Goal: Task Accomplishment & Management: Use online tool/utility

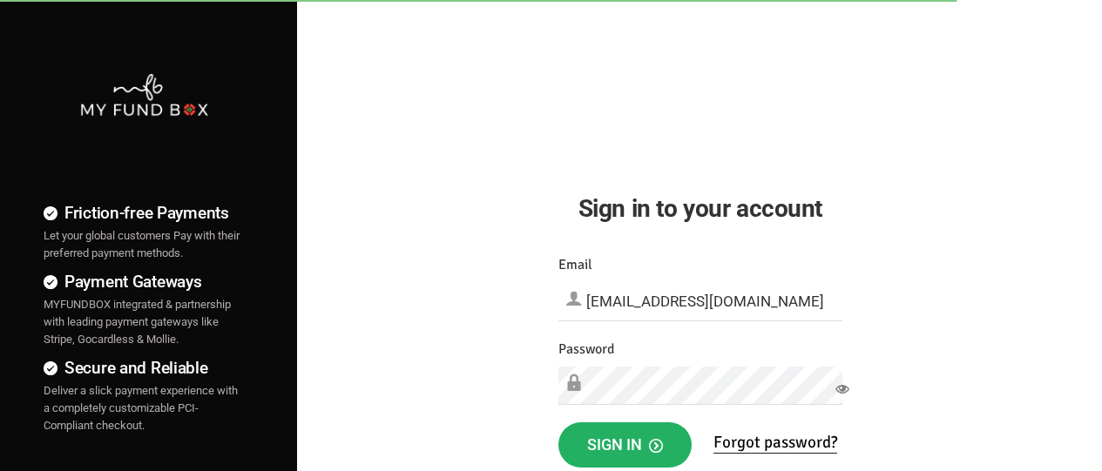
click at [624, 445] on span "Sign in" at bounding box center [625, 444] width 76 height 18
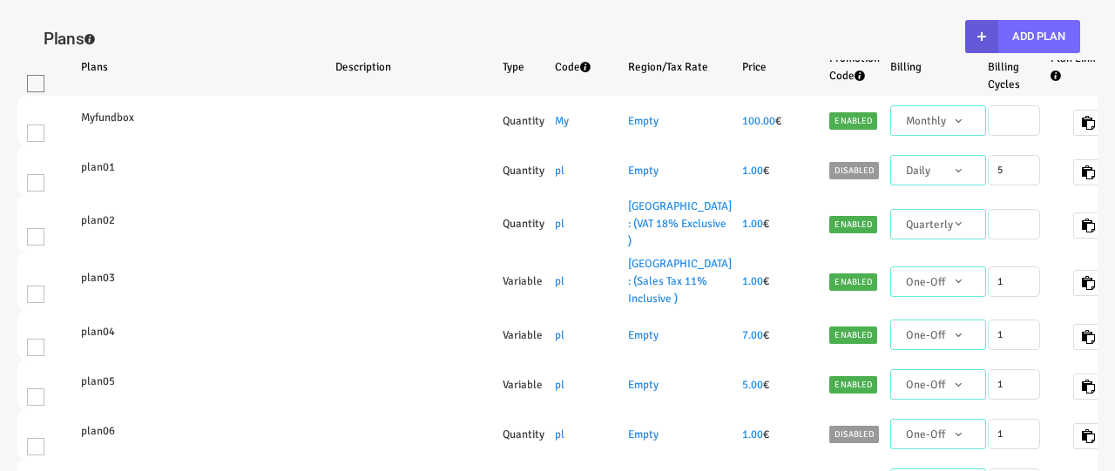
select select "100"
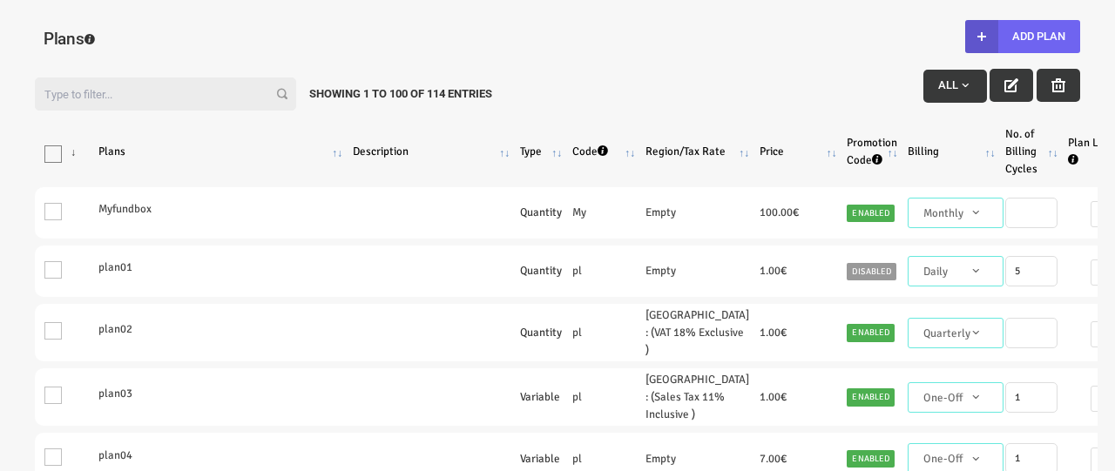
click at [1022, 37] on button "Add Plan" at bounding box center [1022, 36] width 115 height 33
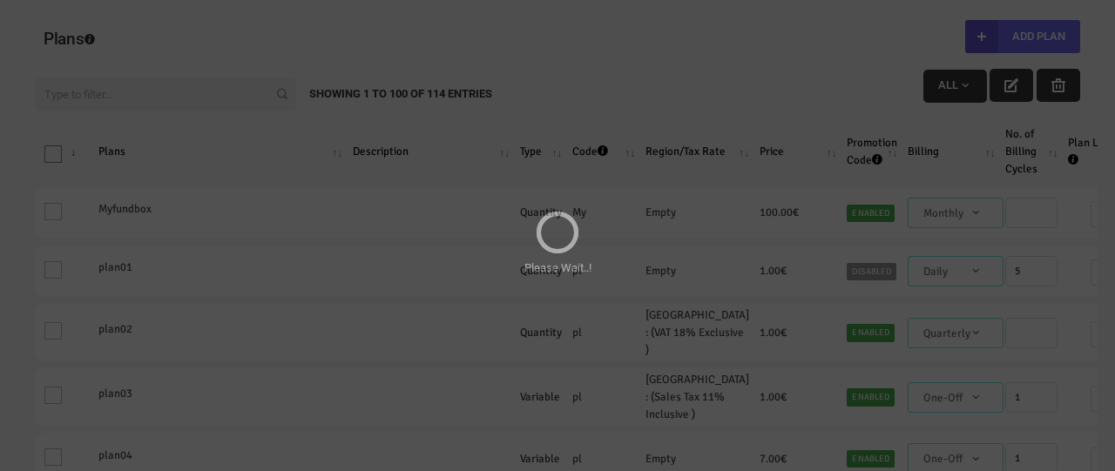
type input "100"
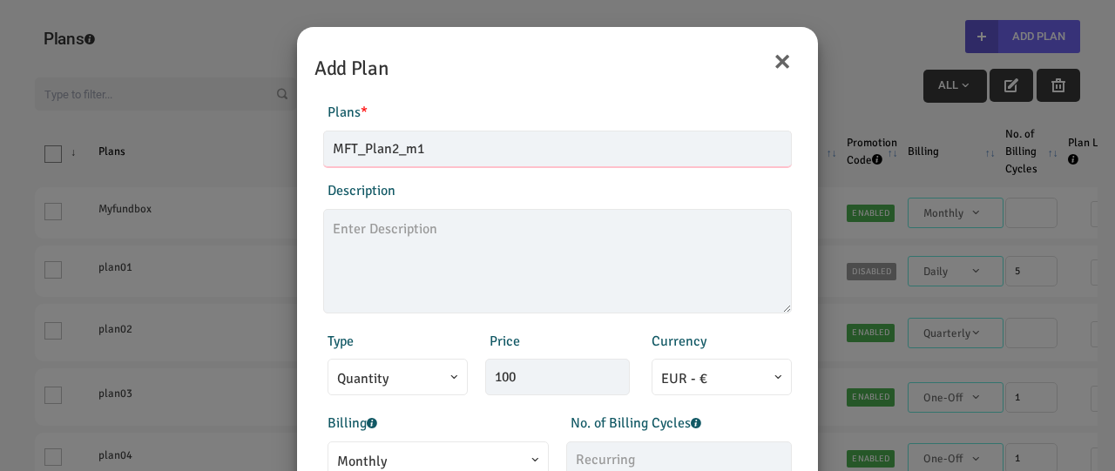
type input "MFT_Plan2_m1"
type textarea "MFT_Plan2_description"
click at [435, 456] on span "Monthly" at bounding box center [438, 462] width 202 height 22
type input "99.00"
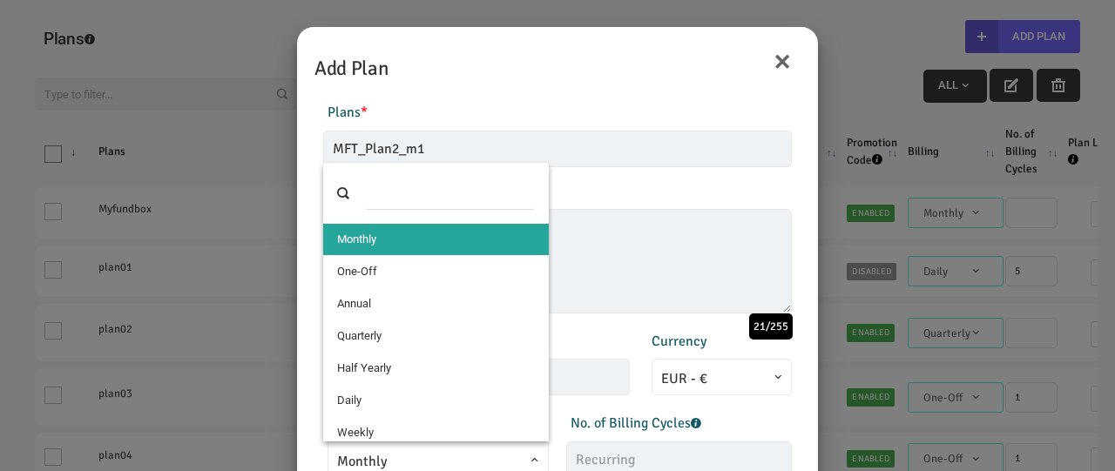
select select "4"
type input "1"
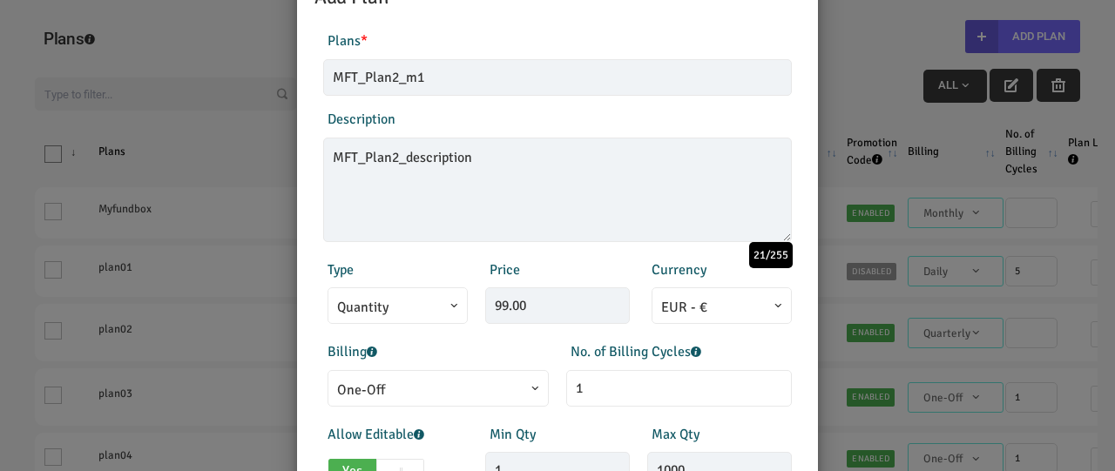
scroll to position [385, 0]
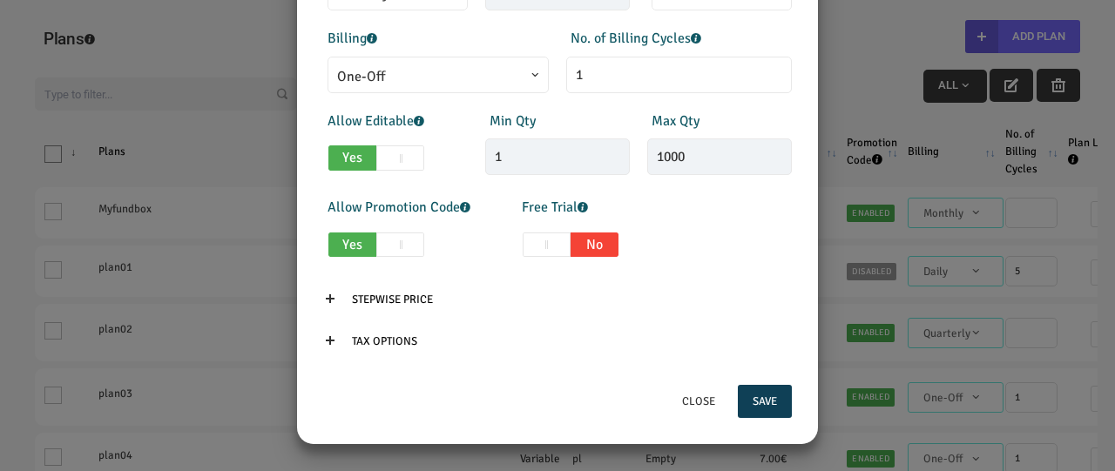
click at [764, 402] on button "Save" at bounding box center [765, 401] width 54 height 33
